Goal: Find specific page/section: Find specific page/section

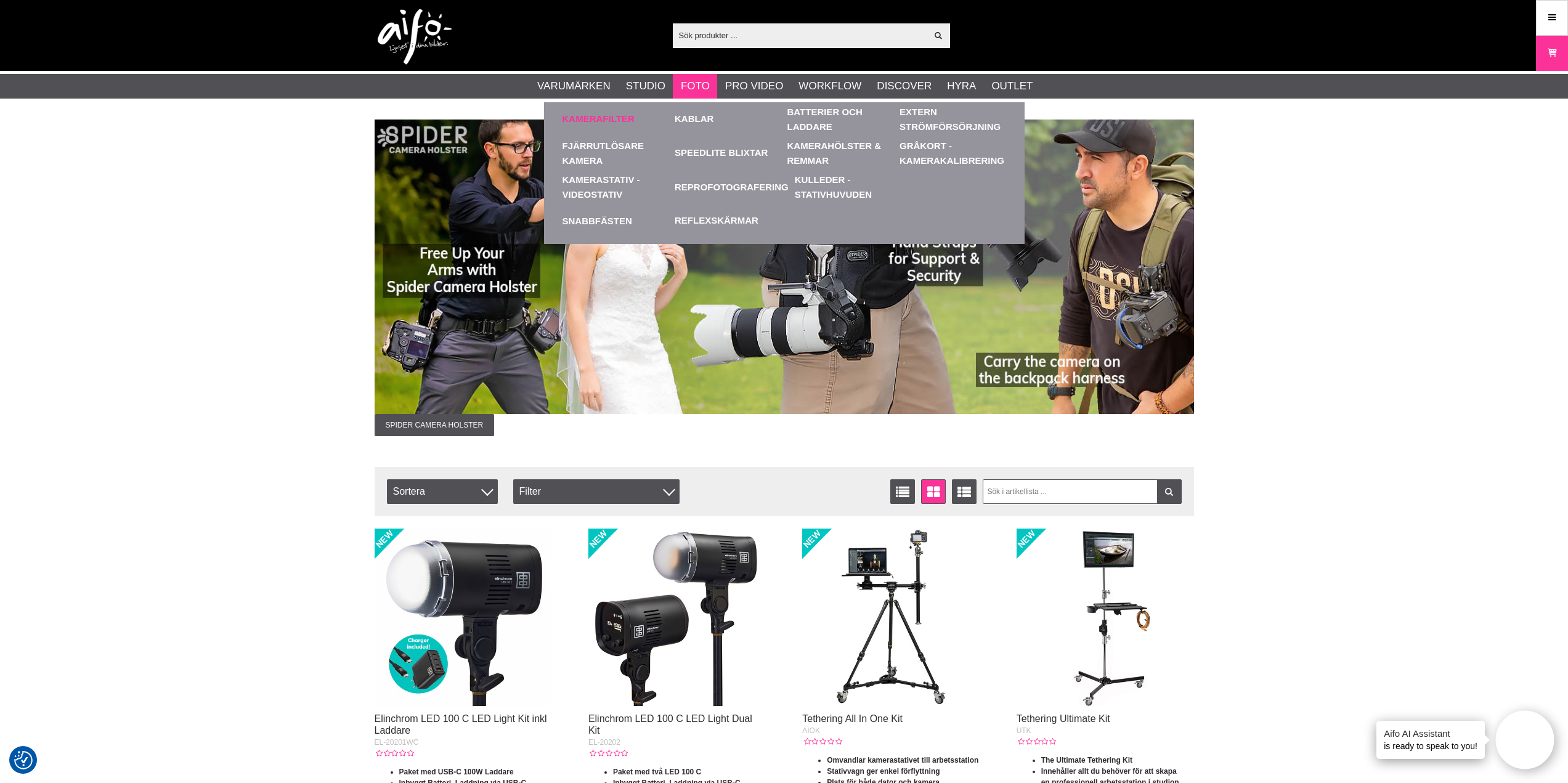
click at [601, 116] on link "Kamerafilter" at bounding box center [598, 120] width 72 height 14
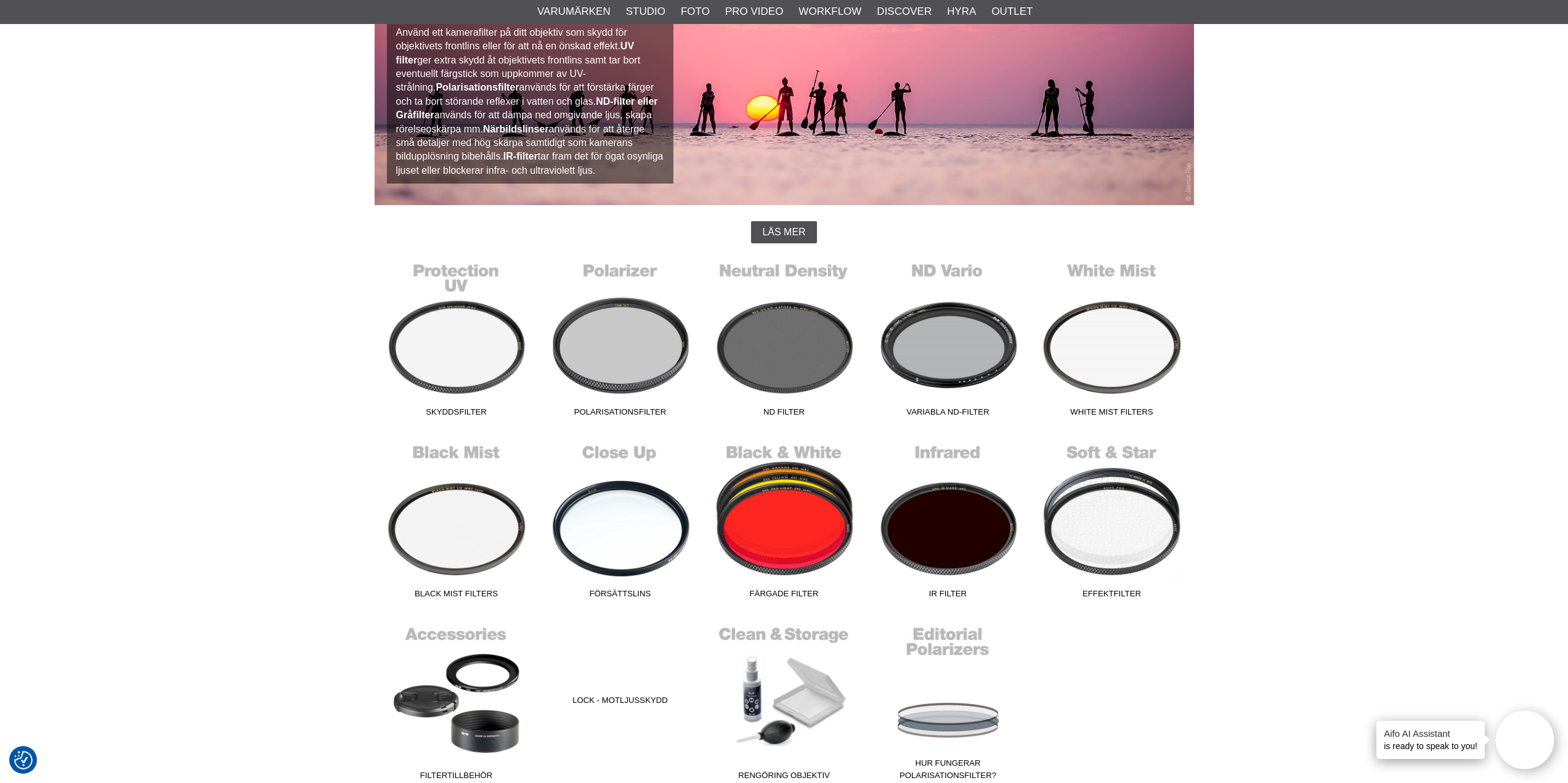
scroll to position [328, 0]
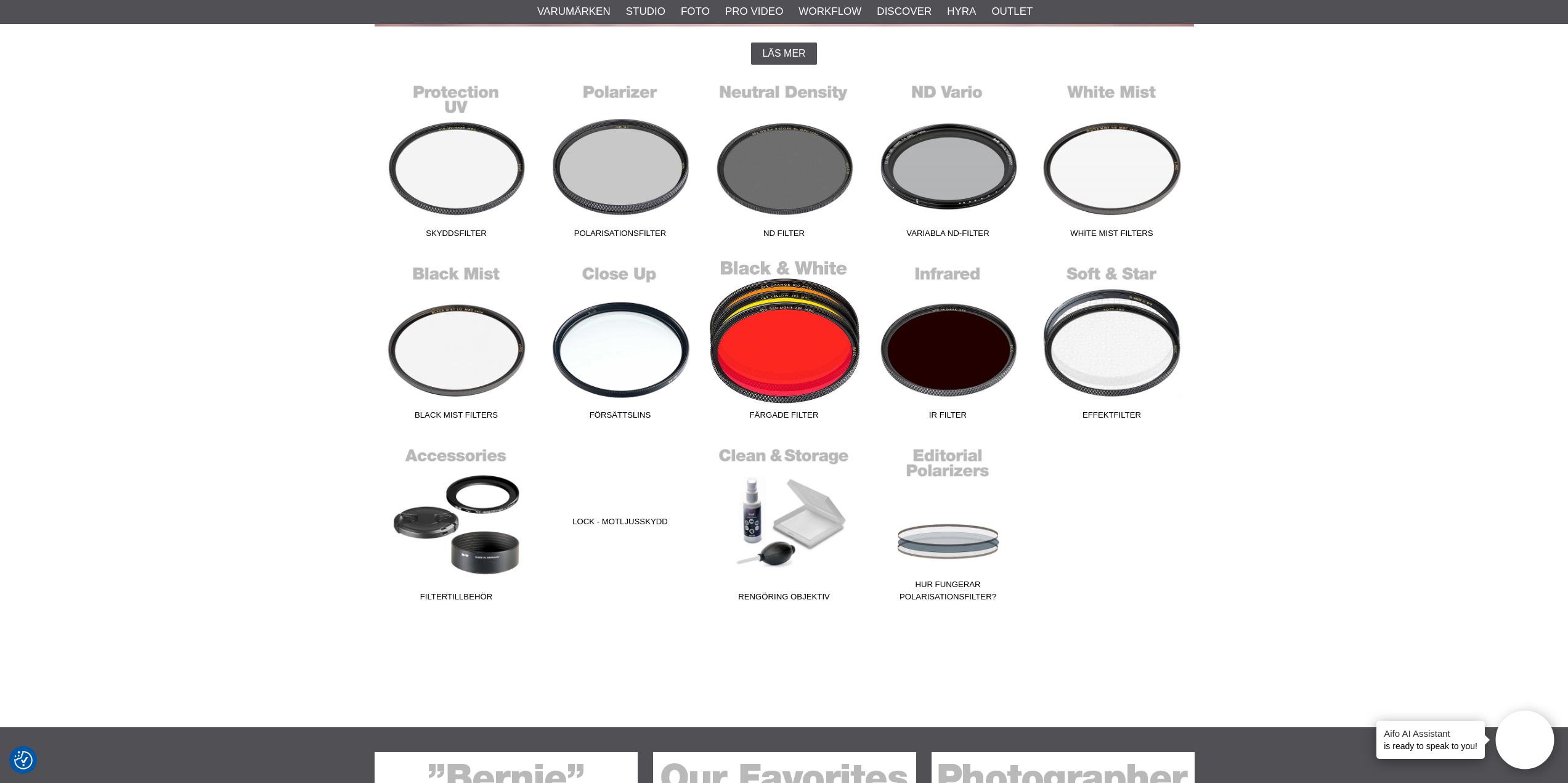
click at [780, 351] on link "Färgade Filter" at bounding box center [784, 342] width 164 height 167
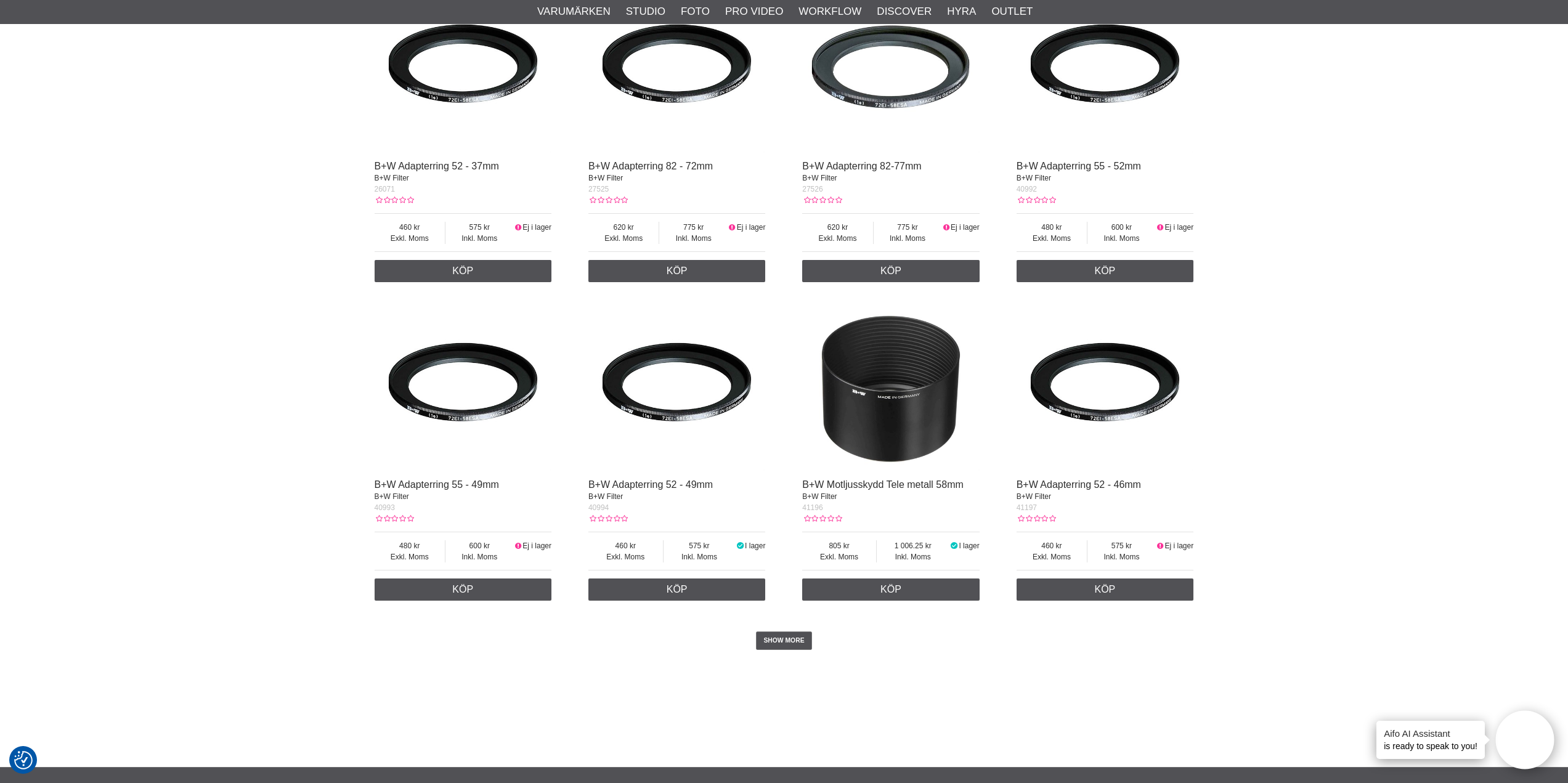
scroll to position [2218, 0]
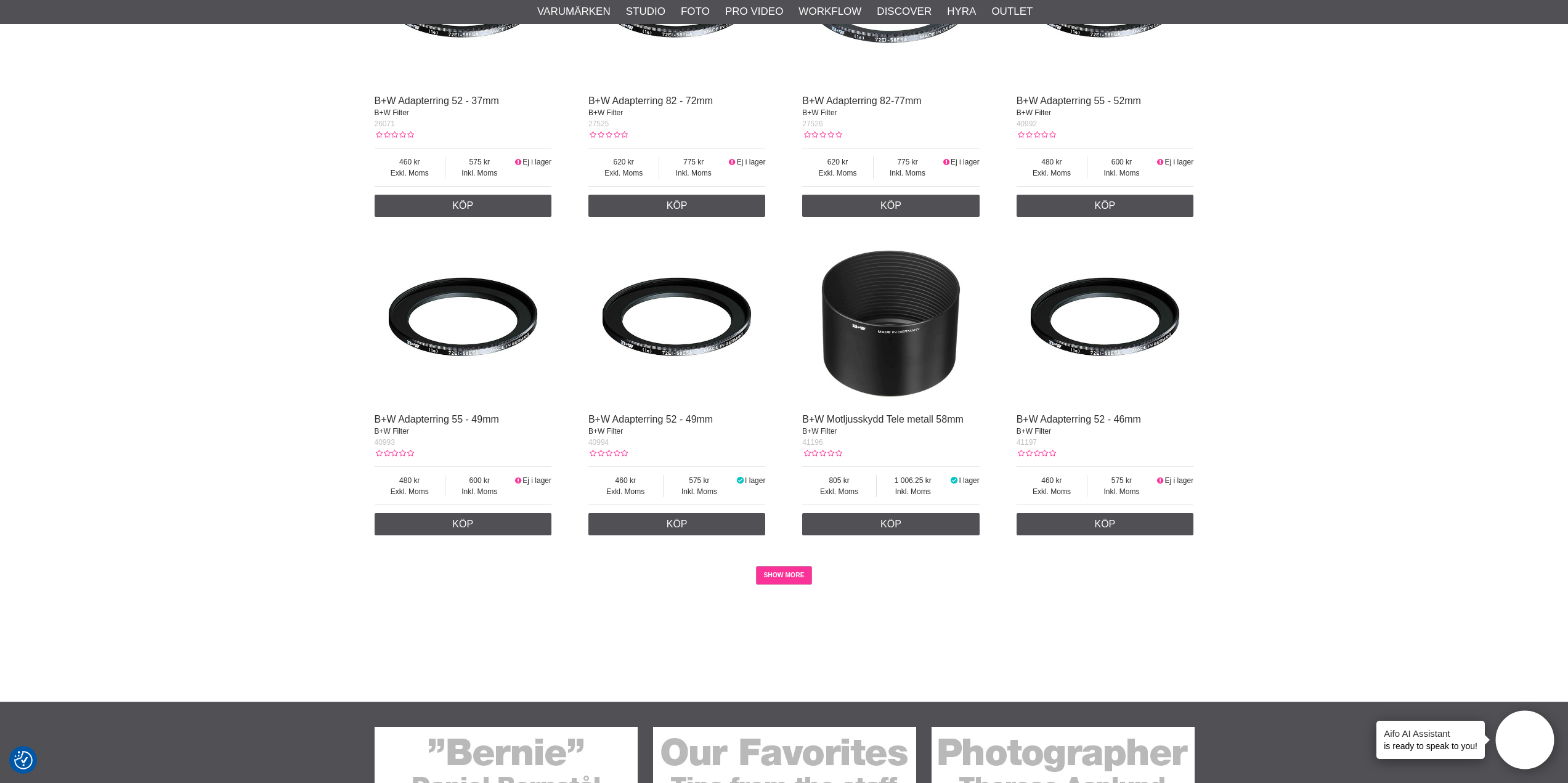
click at [792, 575] on link "SHOW MORE" at bounding box center [784, 575] width 56 height 18
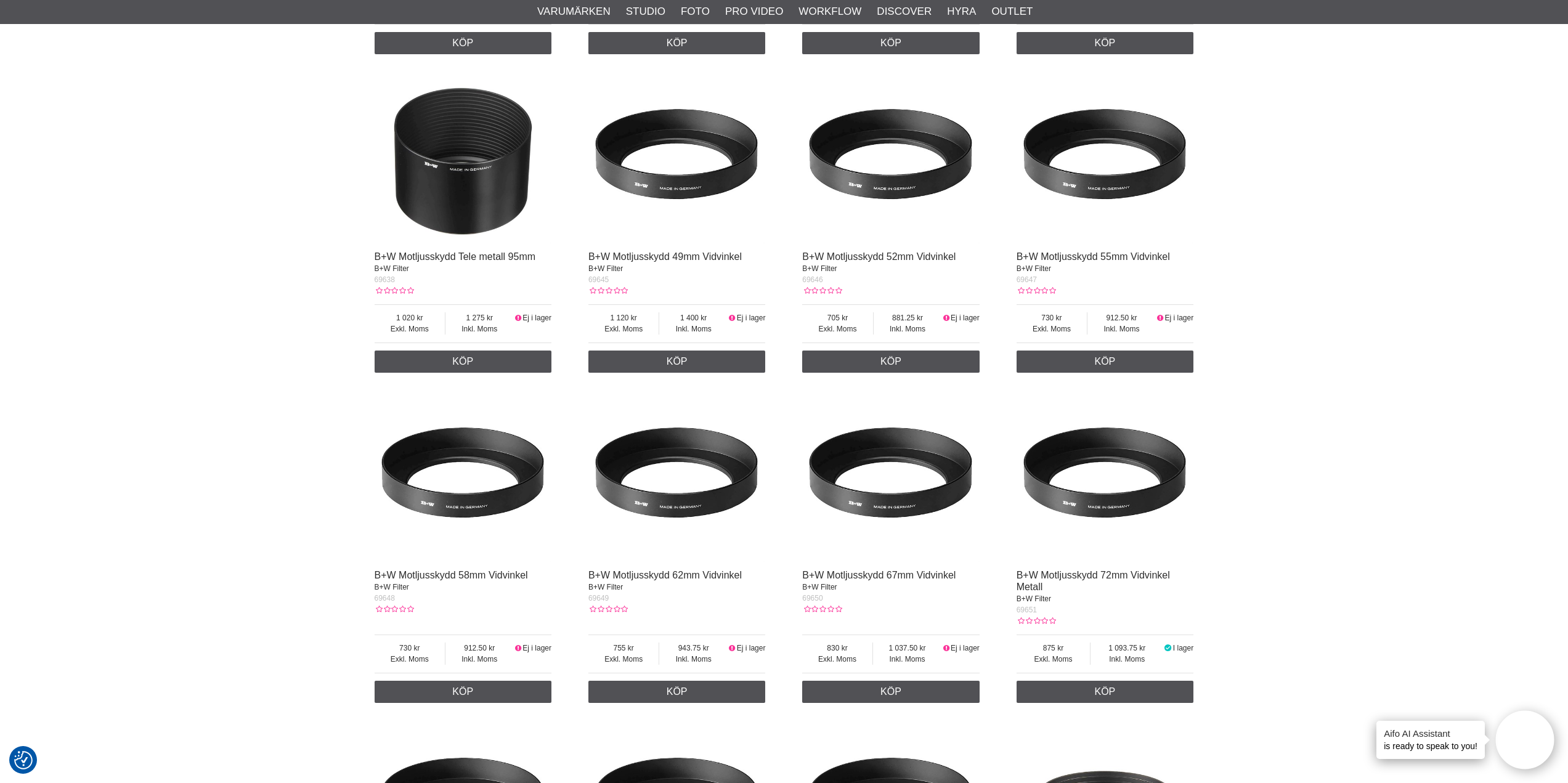
scroll to position [5379, 0]
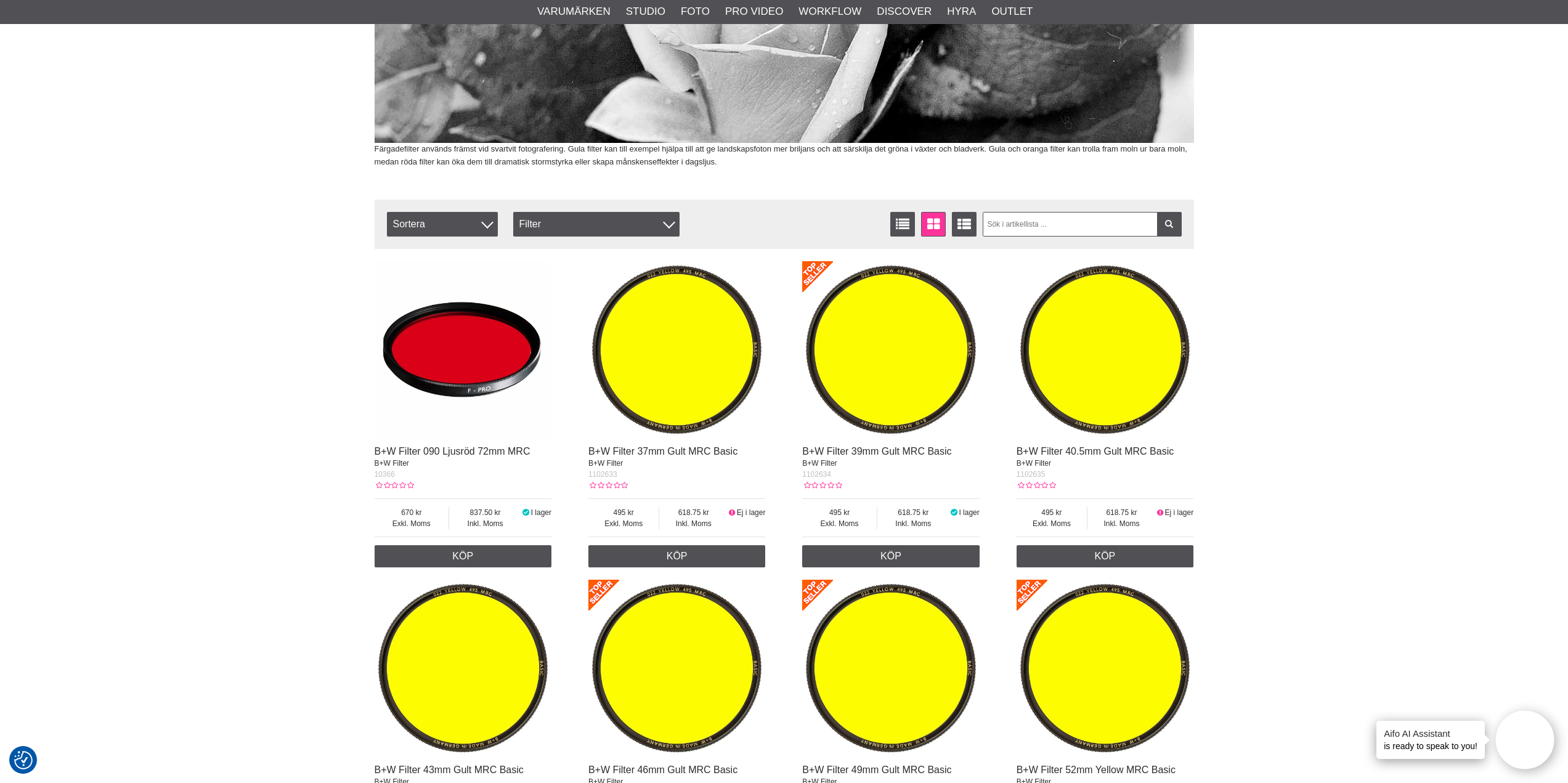
scroll to position [165, 0]
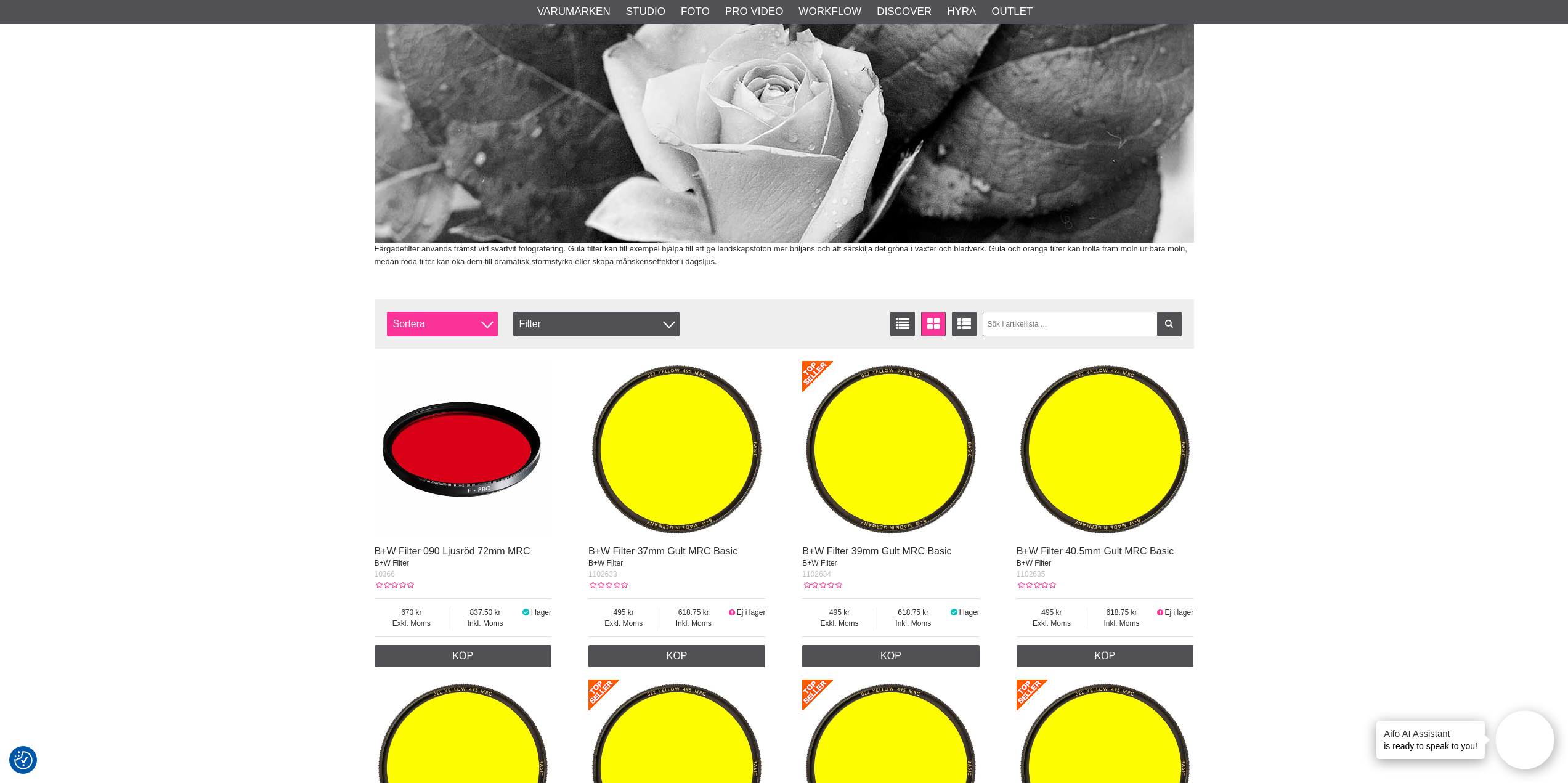
click at [488, 321] on div at bounding box center [487, 322] width 12 height 12
click at [560, 320] on div "Filter" at bounding box center [596, 324] width 167 height 25
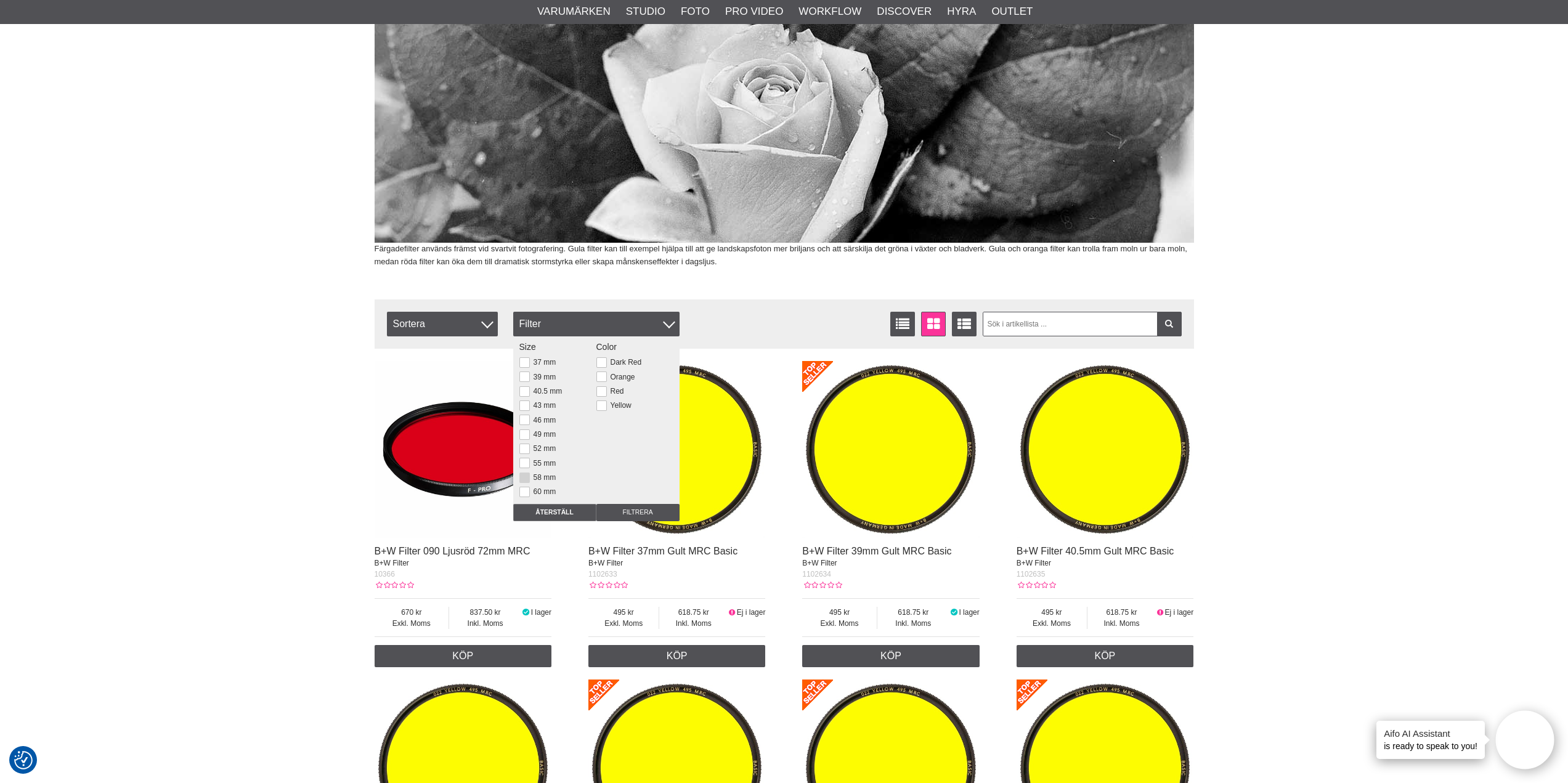
click at [527, 478] on button at bounding box center [524, 477] width 10 height 10
click at [633, 509] on input "Filtrera" at bounding box center [637, 513] width 83 height 17
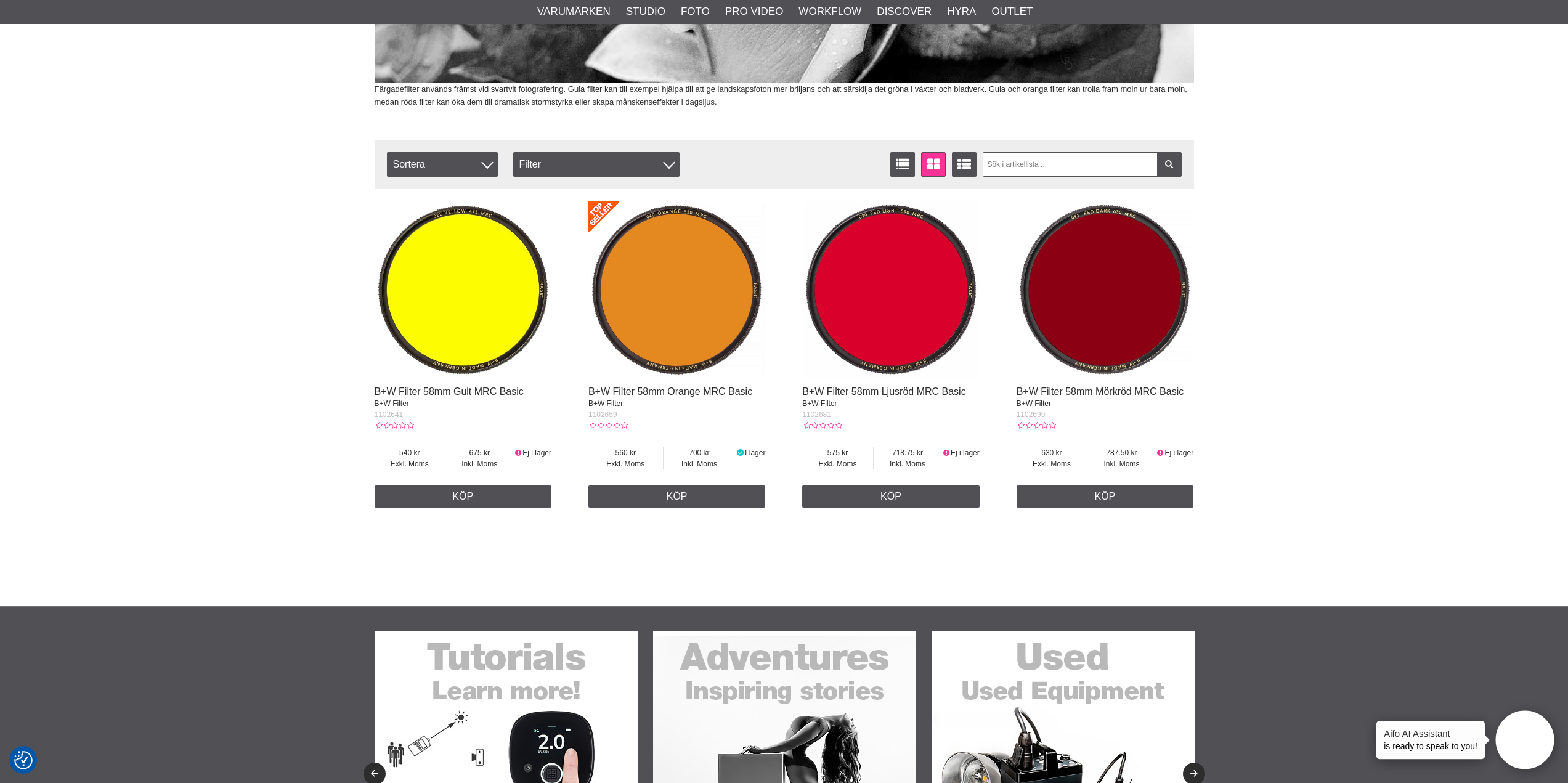
scroll to position [328, 0]
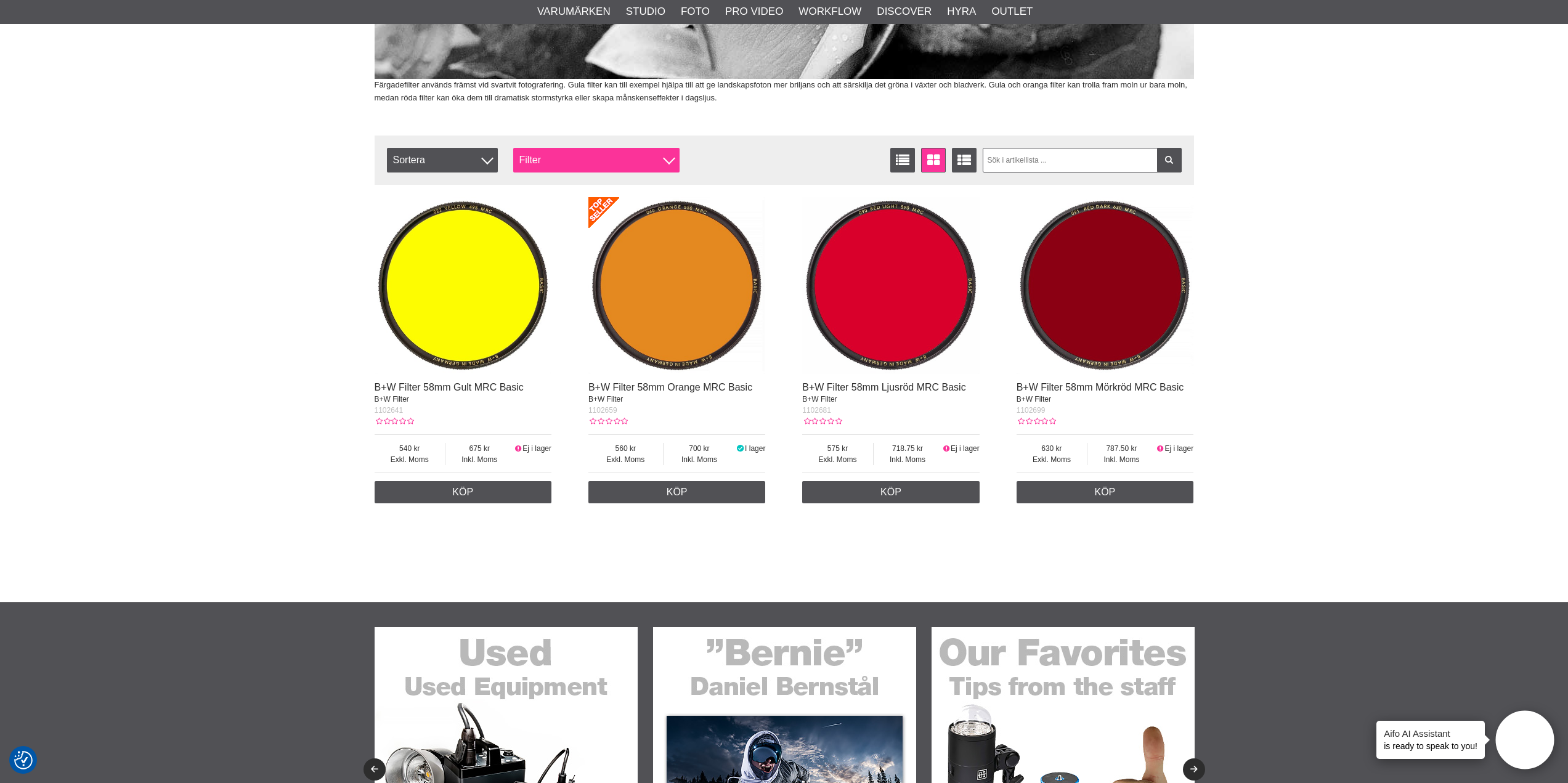
click at [649, 164] on div "Filter" at bounding box center [596, 160] width 167 height 25
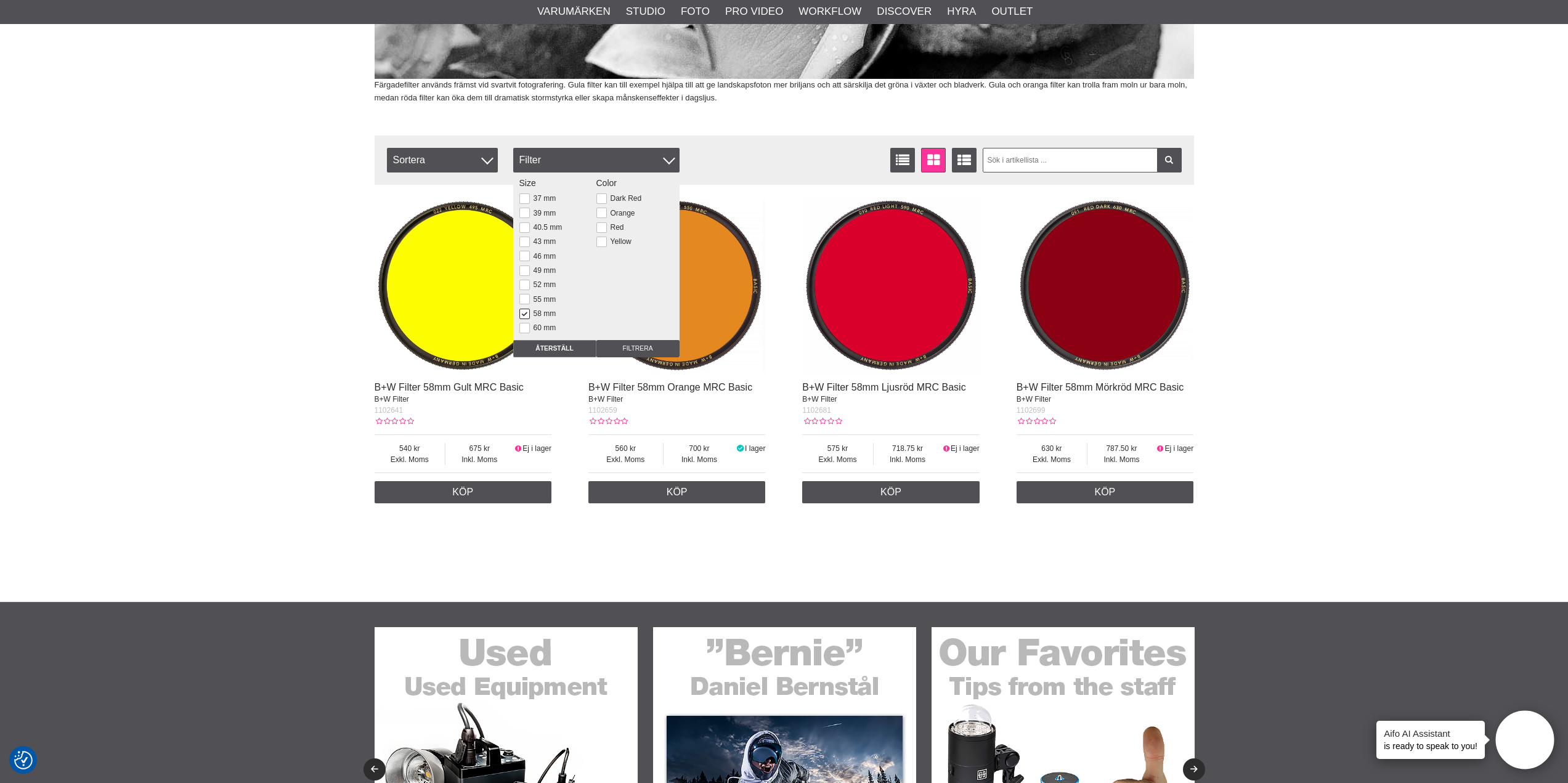
click at [525, 314] on button at bounding box center [524, 314] width 10 height 10
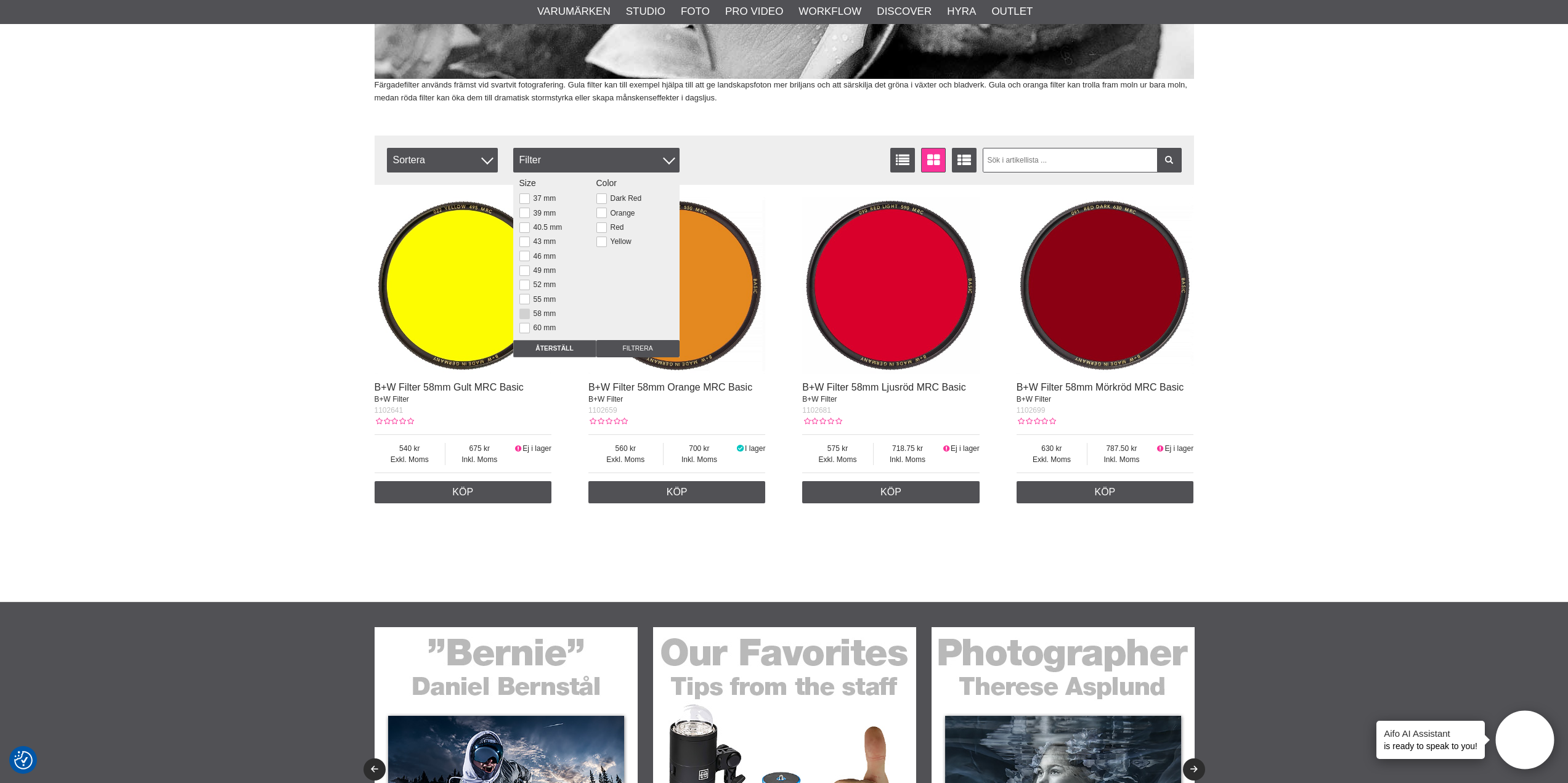
scroll to position [82, 0]
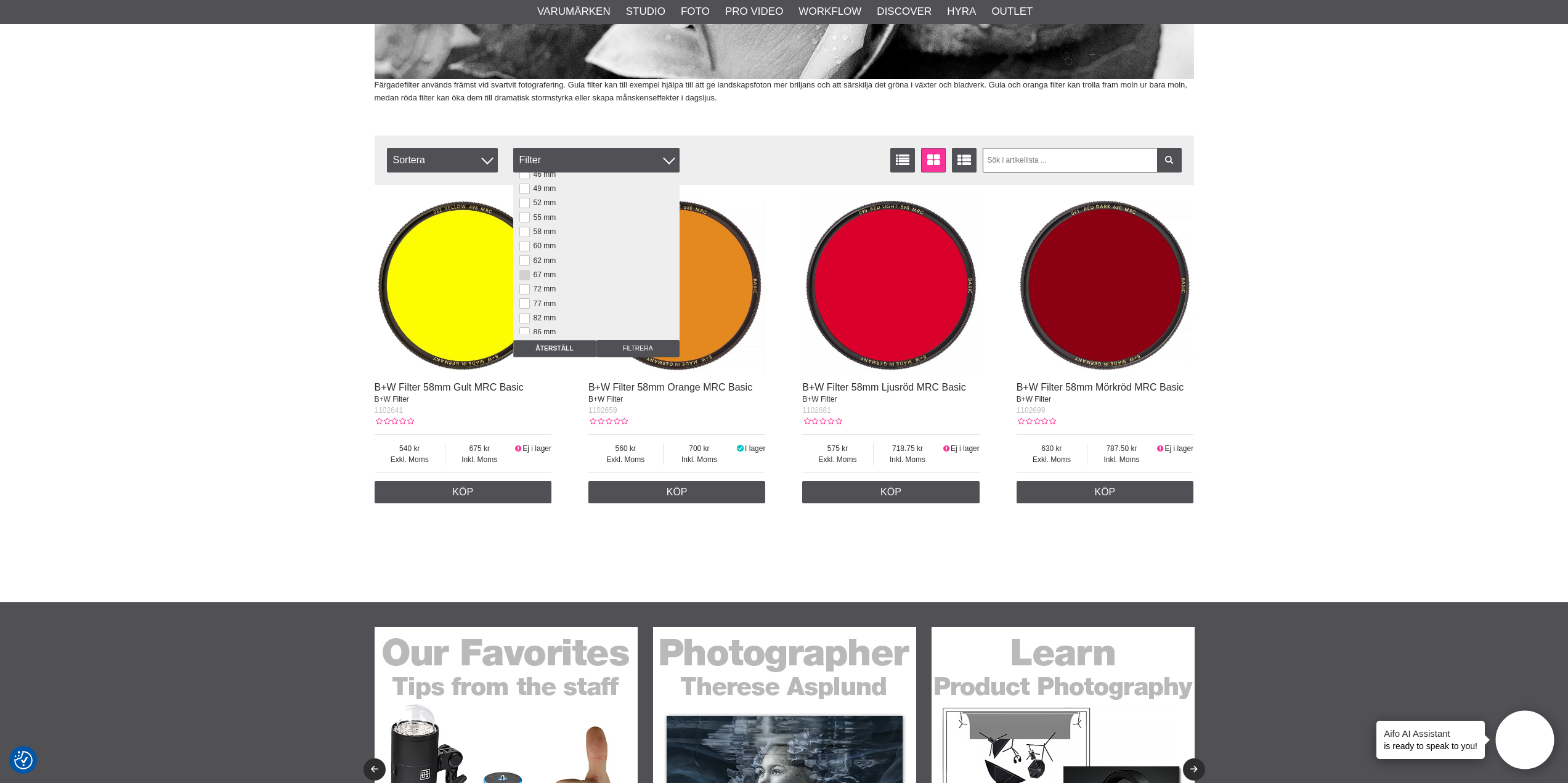
click at [525, 276] on button at bounding box center [524, 275] width 10 height 10
click at [642, 343] on input "Filtrera" at bounding box center [637, 349] width 83 height 17
